Goal: Task Accomplishment & Management: Manage account settings

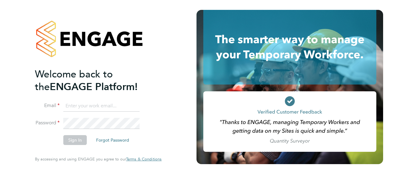
click at [95, 107] on input at bounding box center [101, 106] width 76 height 11
type input "Neil.warrington@bms.com"
click at [71, 138] on button "Sign In" at bounding box center [74, 140] width 23 height 10
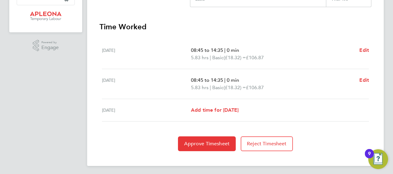
scroll to position [164, 0]
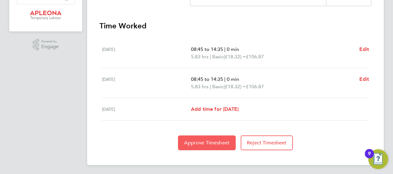
click at [192, 142] on span "Approve Timesheet" at bounding box center [206, 143] width 45 height 6
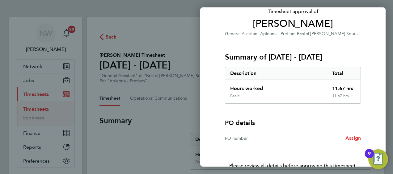
scroll to position [86, 0]
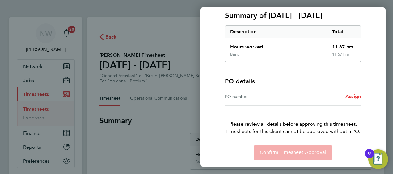
click at [246, 97] on div "PO number" at bounding box center [259, 96] width 68 height 7
click at [353, 96] on span "Assign" at bounding box center [352, 97] width 15 height 6
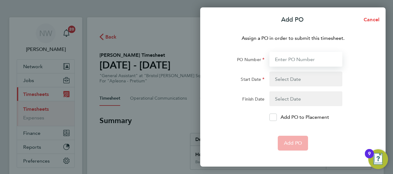
click at [290, 60] on input "PO Number" at bounding box center [305, 59] width 73 height 15
type input "2509410"
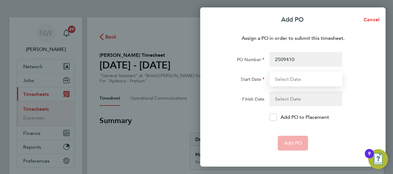
type input "[DATE]"
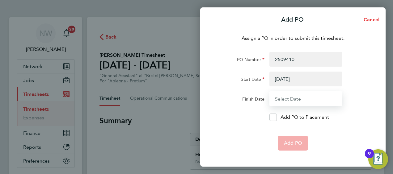
type input "[DATE]"
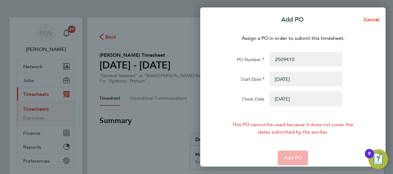
click at [298, 79] on button "button" at bounding box center [305, 79] width 73 height 15
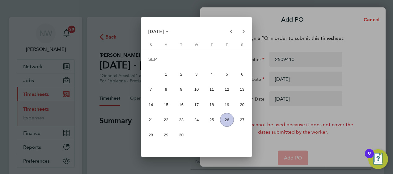
click at [241, 105] on span "20" at bounding box center [242, 105] width 14 height 14
type input "[DATE]"
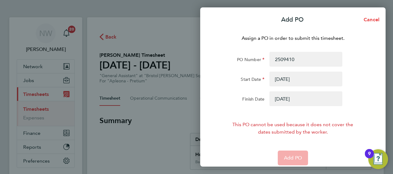
click at [276, 97] on button "button" at bounding box center [305, 98] width 73 height 15
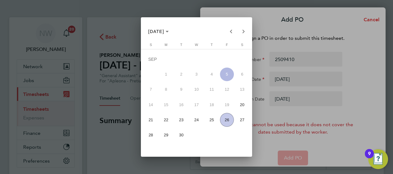
click at [225, 119] on span "26" at bounding box center [227, 120] width 14 height 14
type input "[DATE]"
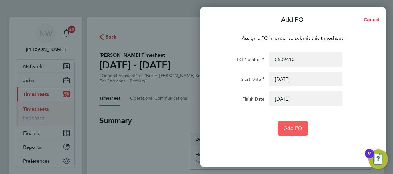
click at [292, 130] on span "Add PO" at bounding box center [293, 128] width 18 height 6
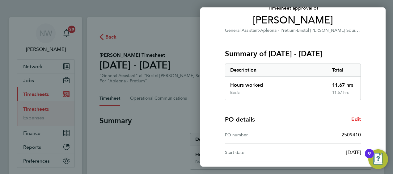
scroll to position [121, 0]
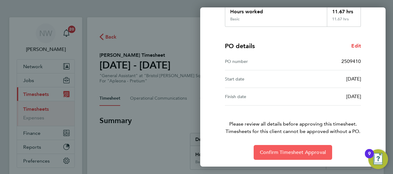
click at [275, 154] on span "Confirm Timesheet Approval" at bounding box center [293, 153] width 66 height 6
